Goal: Task Accomplishment & Management: Use online tool/utility

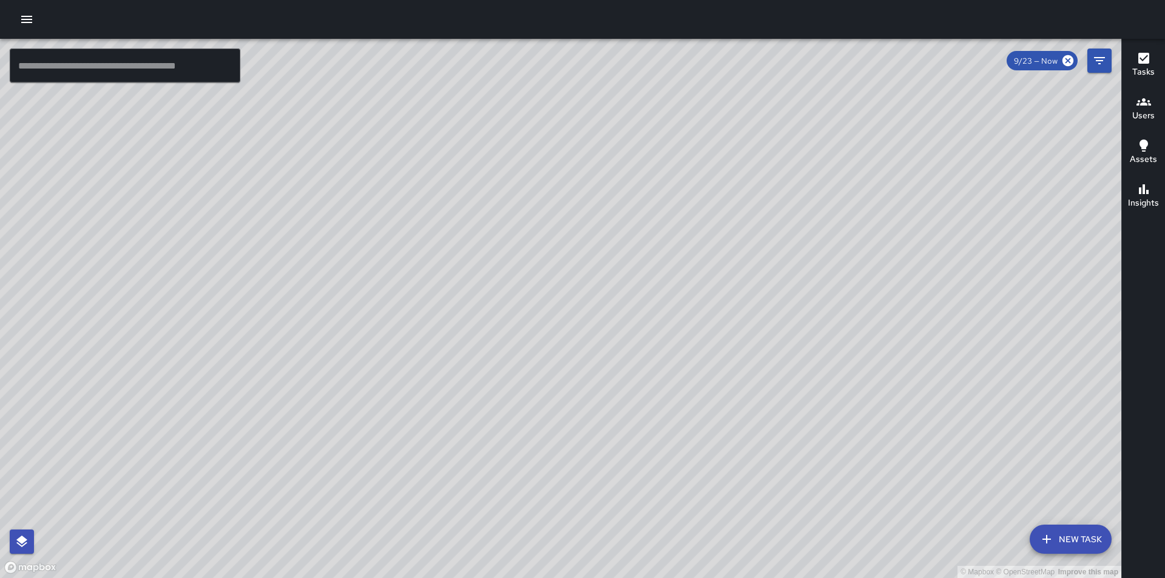
drag, startPoint x: 583, startPoint y: 212, endPoint x: 480, endPoint y: 271, distance: 118.3
click at [480, 271] on div "© Mapbox © OpenStreetMap Improve this map" at bounding box center [561, 309] width 1122 height 540
click at [1068, 61] on icon at bounding box center [1068, 60] width 13 height 13
drag, startPoint x: 595, startPoint y: 282, endPoint x: 504, endPoint y: 534, distance: 267.8
click at [504, 534] on div "© Mapbox © OpenStreetMap Improve this map" at bounding box center [561, 309] width 1122 height 540
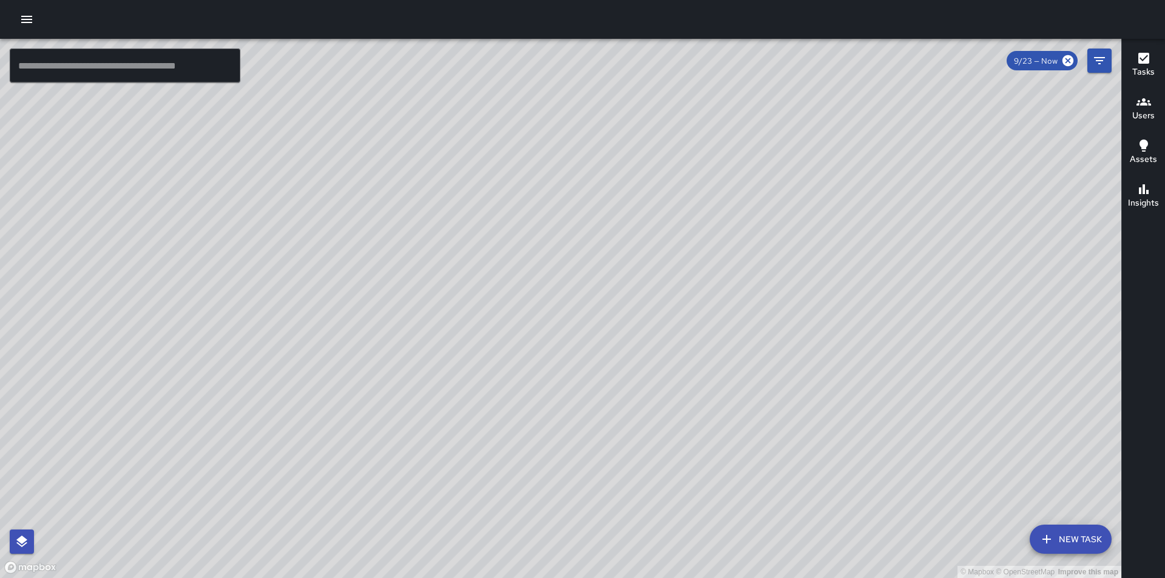
drag, startPoint x: 344, startPoint y: 268, endPoint x: 362, endPoint y: 246, distance: 28.1
click at [362, 249] on div "© Mapbox © OpenStreetMap Improve this map" at bounding box center [561, 309] width 1122 height 540
drag, startPoint x: 439, startPoint y: 367, endPoint x: 517, endPoint y: 343, distance: 81.4
click at [514, 334] on div "© Mapbox © OpenStreetMap Improve this map" at bounding box center [561, 309] width 1122 height 540
click at [582, 414] on div "© Mapbox © OpenStreetMap Improve this map" at bounding box center [561, 309] width 1122 height 540
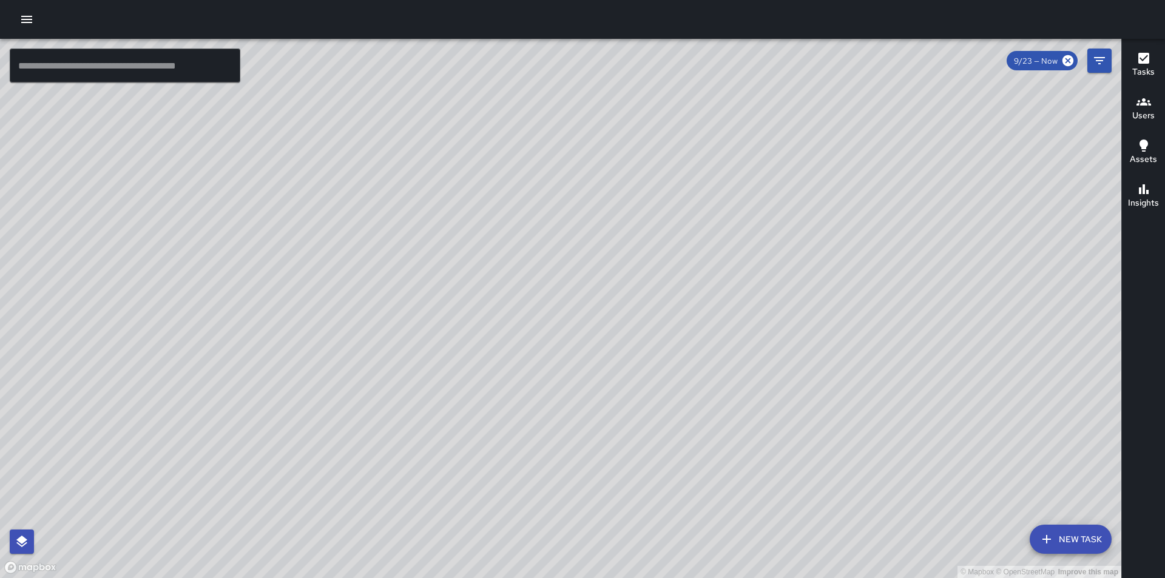
drag, startPoint x: 910, startPoint y: 518, endPoint x: 760, endPoint y: 177, distance: 372.9
click at [760, 177] on div "© Mapbox © OpenStreetMap Improve this map" at bounding box center [561, 309] width 1122 height 540
drag, startPoint x: 840, startPoint y: 535, endPoint x: 802, endPoint y: 532, distance: 38.3
click at [802, 532] on div "© Mapbox © OpenStreetMap Improve this map" at bounding box center [561, 309] width 1122 height 540
drag, startPoint x: 665, startPoint y: 284, endPoint x: 591, endPoint y: 522, distance: 249.2
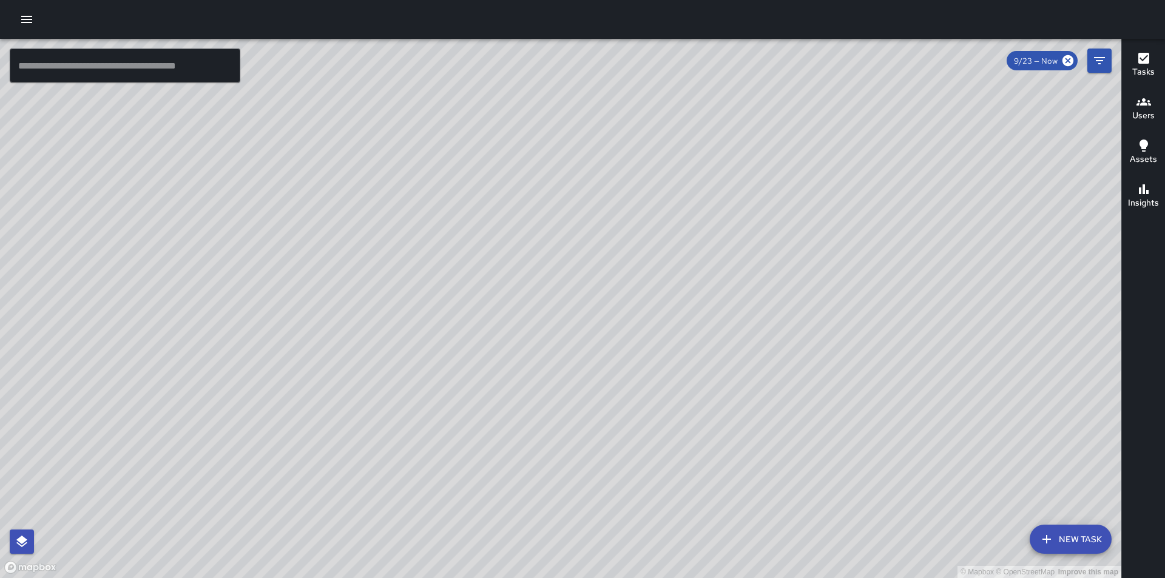
click at [591, 522] on div "© Mapbox © OpenStreetMap Improve this map" at bounding box center [561, 309] width 1122 height 540
drag, startPoint x: 483, startPoint y: 212, endPoint x: 765, endPoint y: 558, distance: 447.0
click at [783, 578] on html "© Mapbox © OpenStreetMap Improve this map ​ New Task 9/23 — Now Map Layers Task…" at bounding box center [582, 289] width 1165 height 578
drag, startPoint x: 480, startPoint y: 205, endPoint x: 687, endPoint y: 581, distance: 429.5
click at [687, 578] on html "© Mapbox © OpenStreetMap Improve this map ​ New Task 9/23 — Now Map Layers Task…" at bounding box center [582, 289] width 1165 height 578
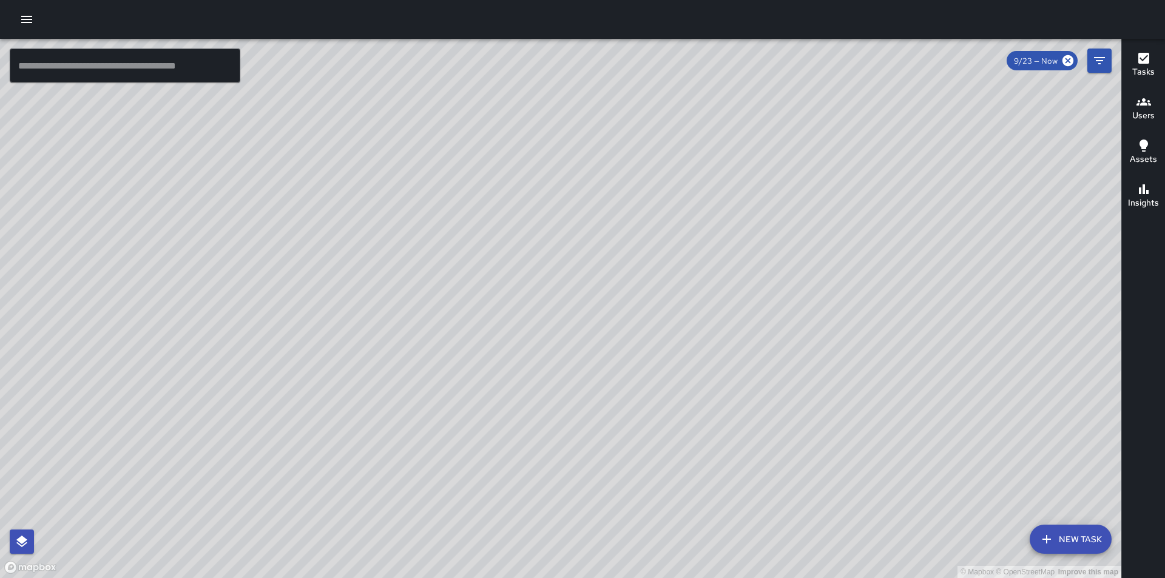
click at [706, 334] on div "© Mapbox © OpenStreetMap Improve this map [PERSON_NAME] [PERSON_NAME] [STREET_A…" at bounding box center [561, 309] width 1122 height 540
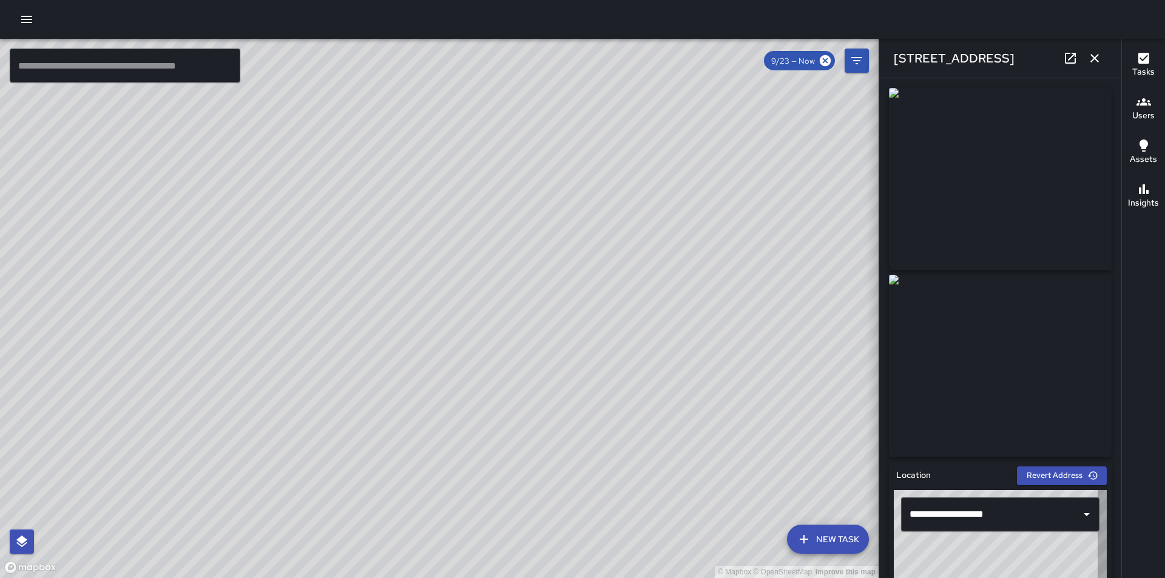
type input "**********"
click at [1097, 55] on icon "button" at bounding box center [1095, 58] width 15 height 15
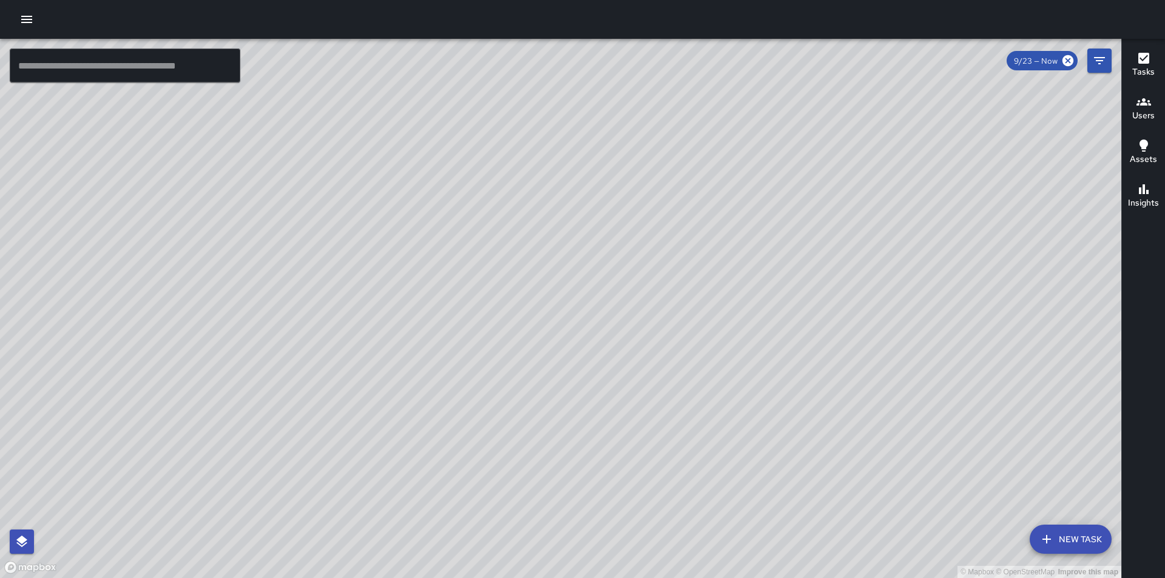
click at [1143, 114] on h6 "Users" at bounding box center [1144, 115] width 22 height 13
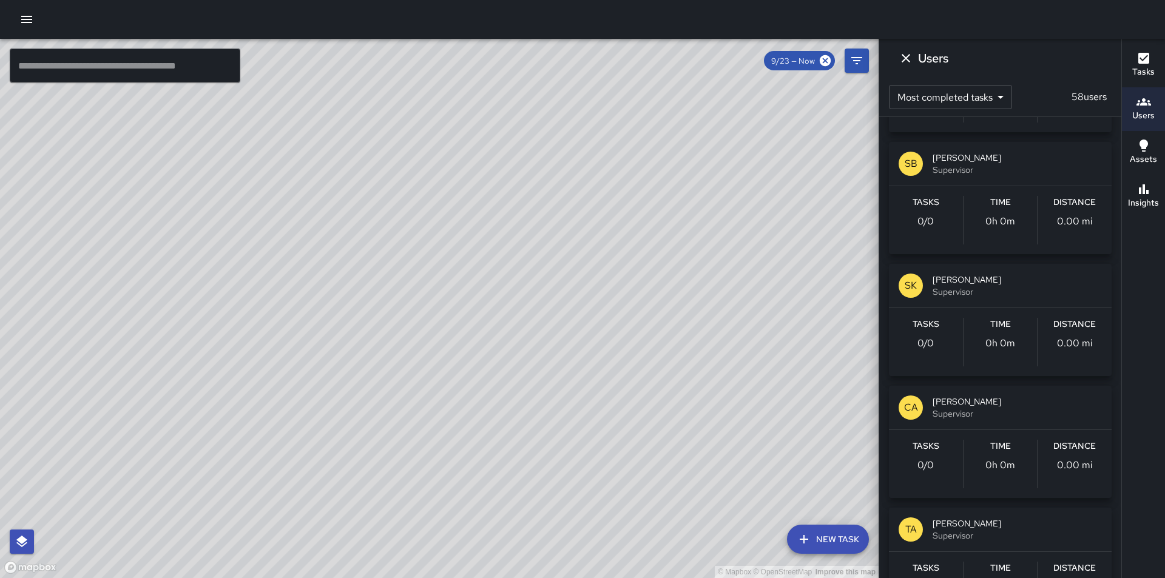
scroll to position [6626, 0]
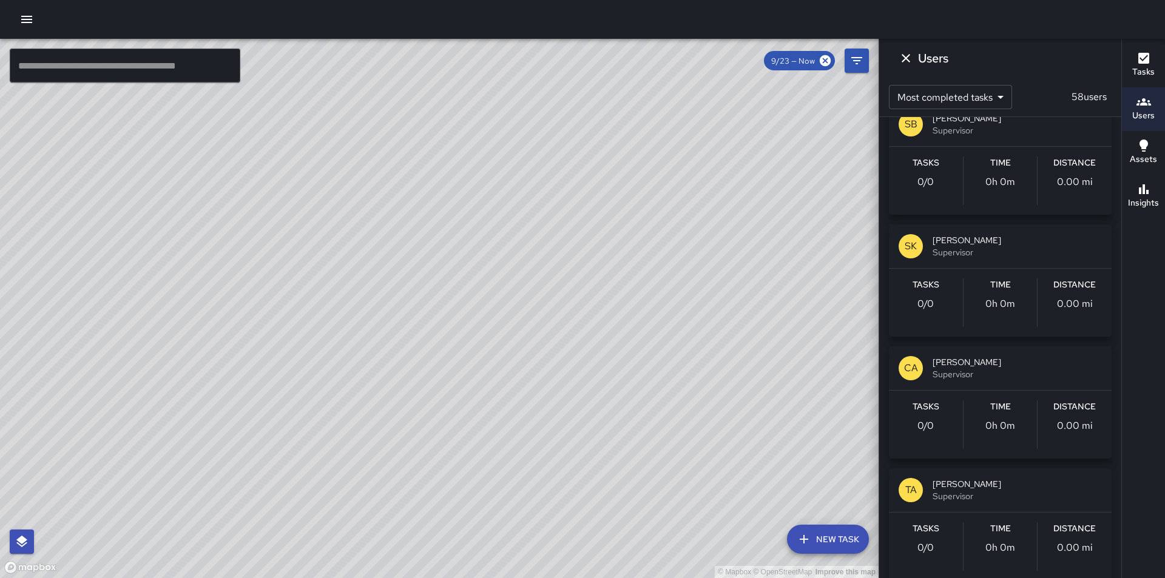
click at [956, 368] on span "Supervisor" at bounding box center [1017, 374] width 169 height 12
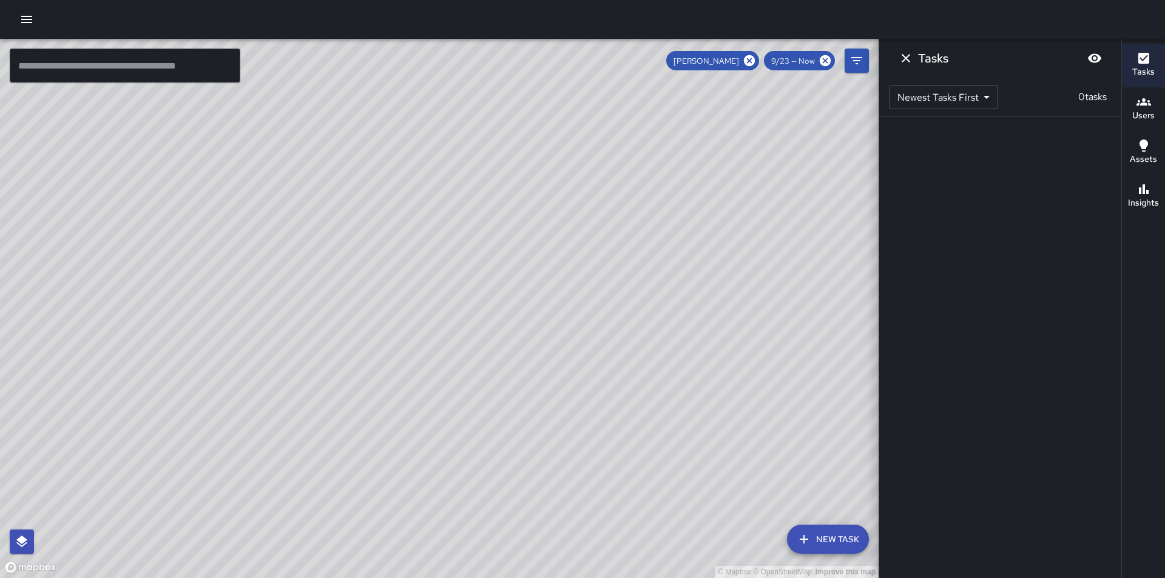
scroll to position [0, 0]
drag, startPoint x: 607, startPoint y: 507, endPoint x: 577, endPoint y: 228, distance: 280.2
click at [577, 228] on div "© Mapbox © OpenStreetMap Improve this map" at bounding box center [439, 309] width 879 height 540
drag, startPoint x: 745, startPoint y: 449, endPoint x: 529, endPoint y: 296, distance: 264.6
click at [529, 296] on div "© Mapbox © OpenStreetMap Improve this map" at bounding box center [439, 309] width 879 height 540
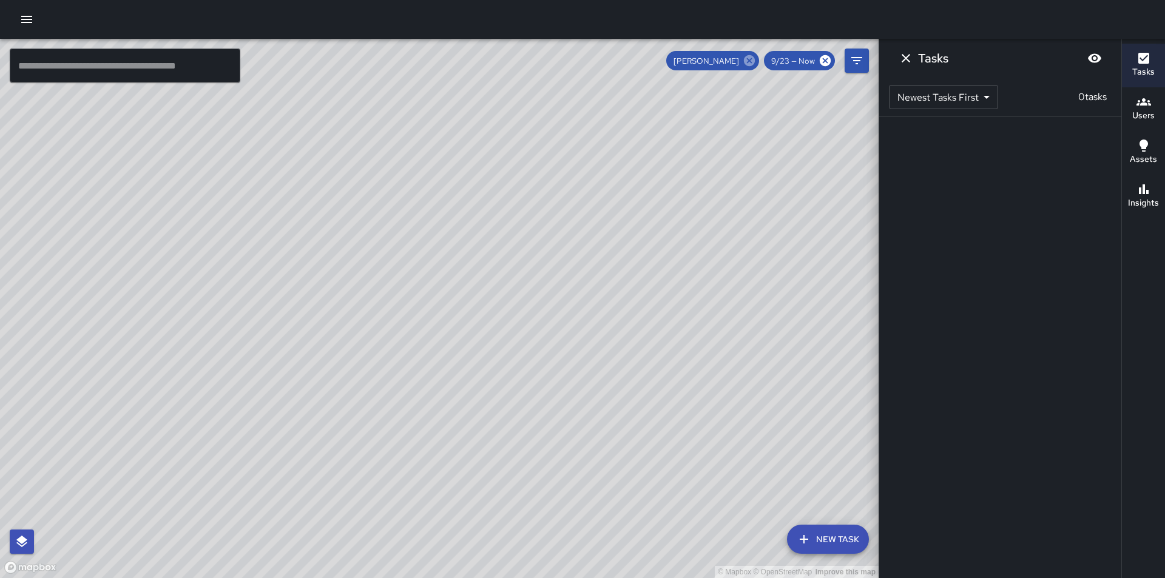
click at [750, 60] on icon at bounding box center [749, 60] width 13 height 13
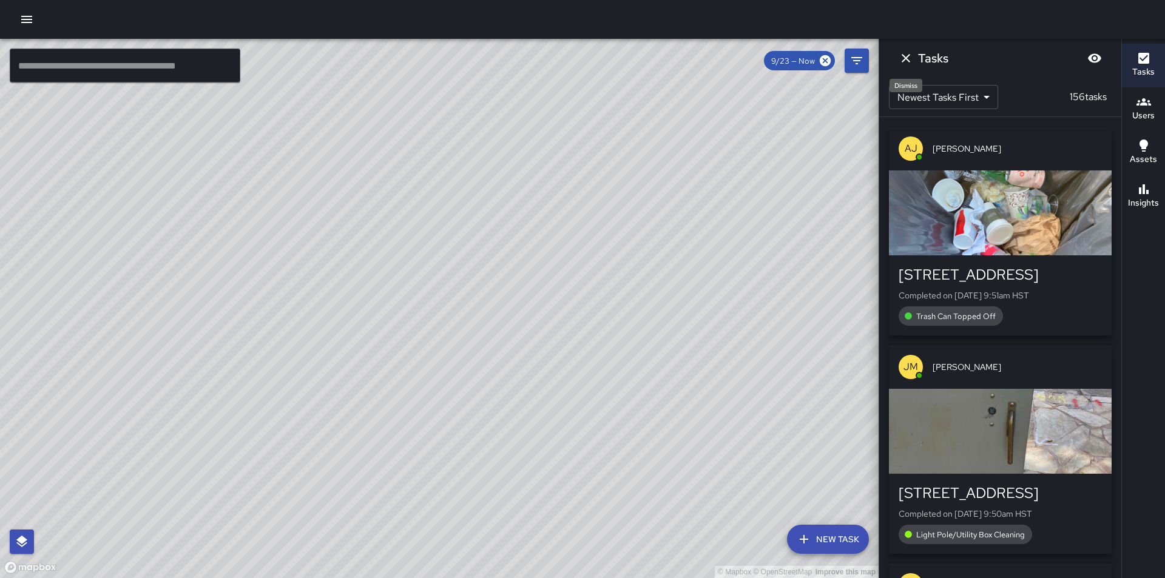
click at [910, 58] on icon "Dismiss" at bounding box center [906, 58] width 15 height 15
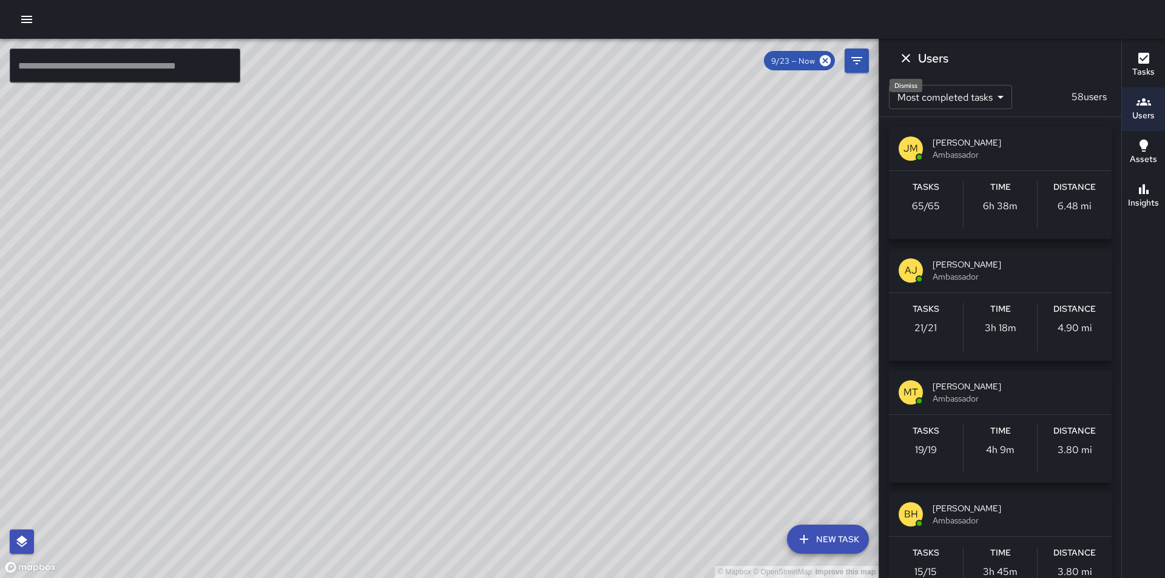
click at [912, 53] on icon "Dismiss" at bounding box center [906, 58] width 15 height 15
